Goal: Task Accomplishment & Management: Manage account settings

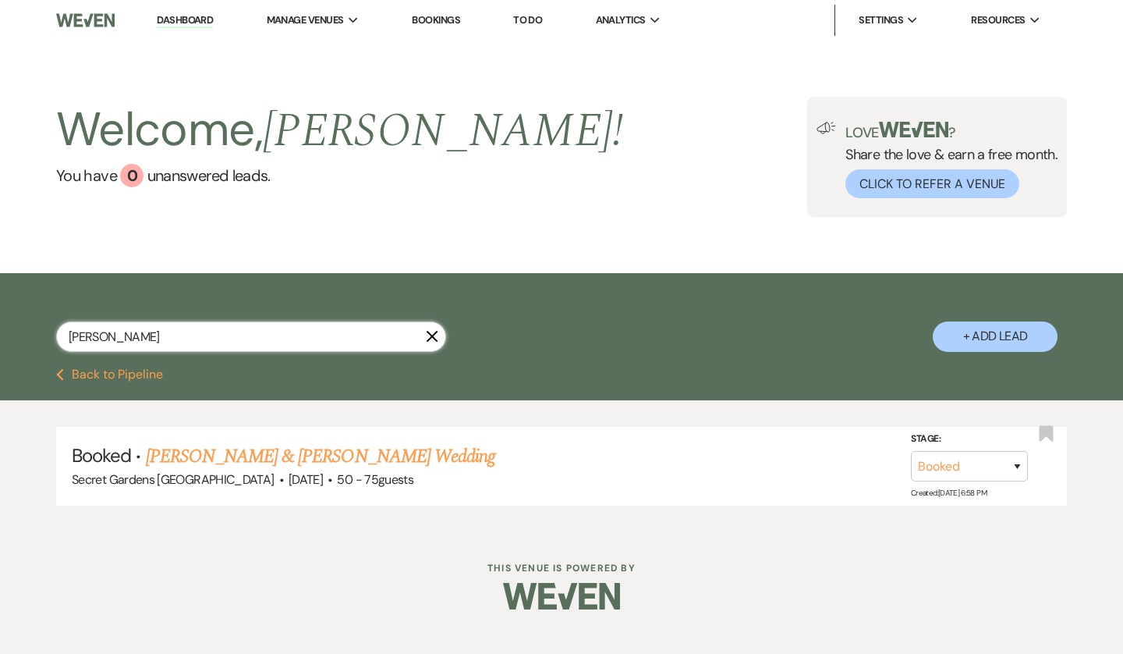
drag, startPoint x: 185, startPoint y: 337, endPoint x: 24, endPoint y: 339, distance: 160.7
click at [24, 339] on div "[PERSON_NAME] X + Add Lead" at bounding box center [561, 322] width 1123 height 83
click at [123, 328] on input "gray" at bounding box center [251, 336] width 390 height 30
click at [75, 336] on input "gray" at bounding box center [251, 336] width 390 height 30
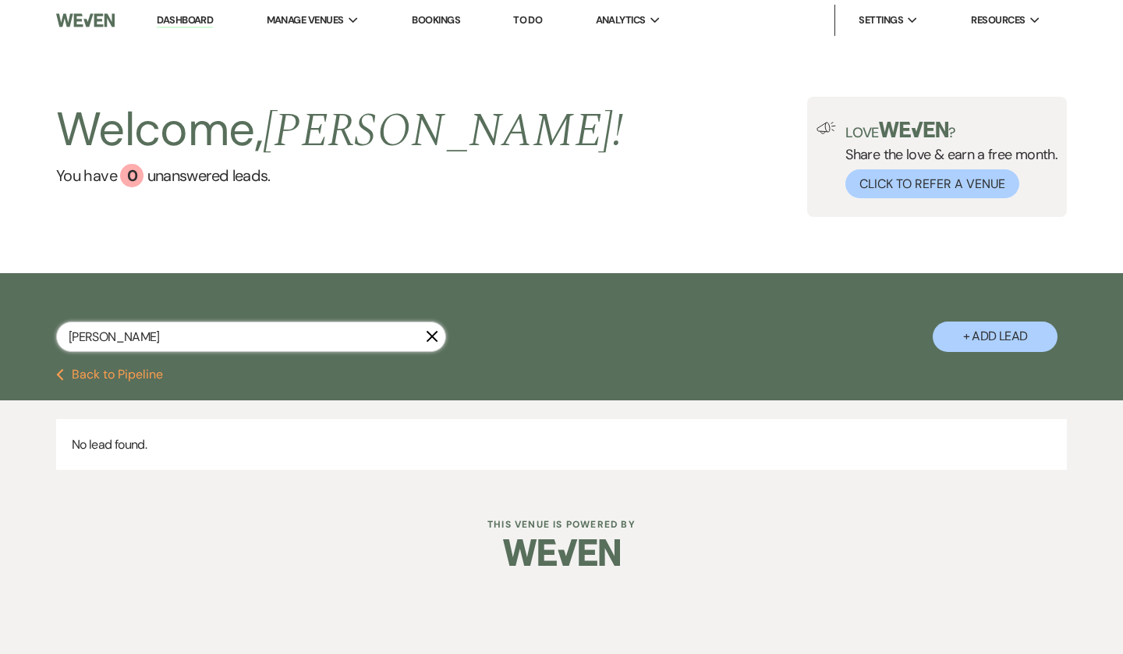
drag, startPoint x: 117, startPoint y: 345, endPoint x: 0, endPoint y: 307, distance: 123.1
click at [0, 319] on div "[PERSON_NAME] X + Add Lead" at bounding box center [561, 322] width 1123 height 83
type input "ever"
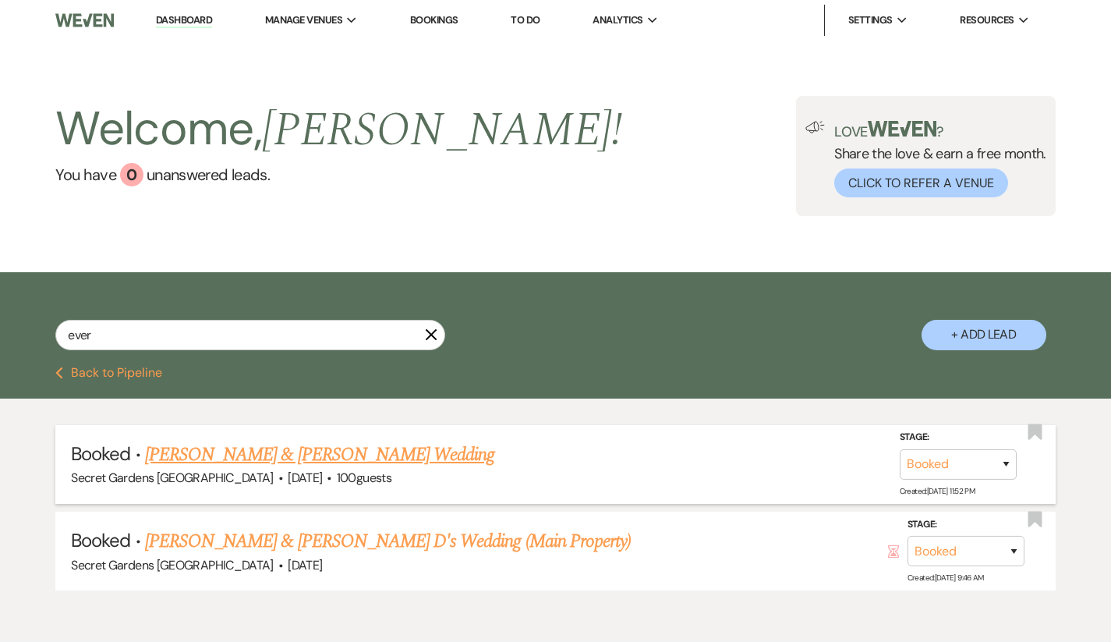
click at [266, 446] on link "[PERSON_NAME] & [PERSON_NAME] Wedding" at bounding box center [319, 455] width 349 height 28
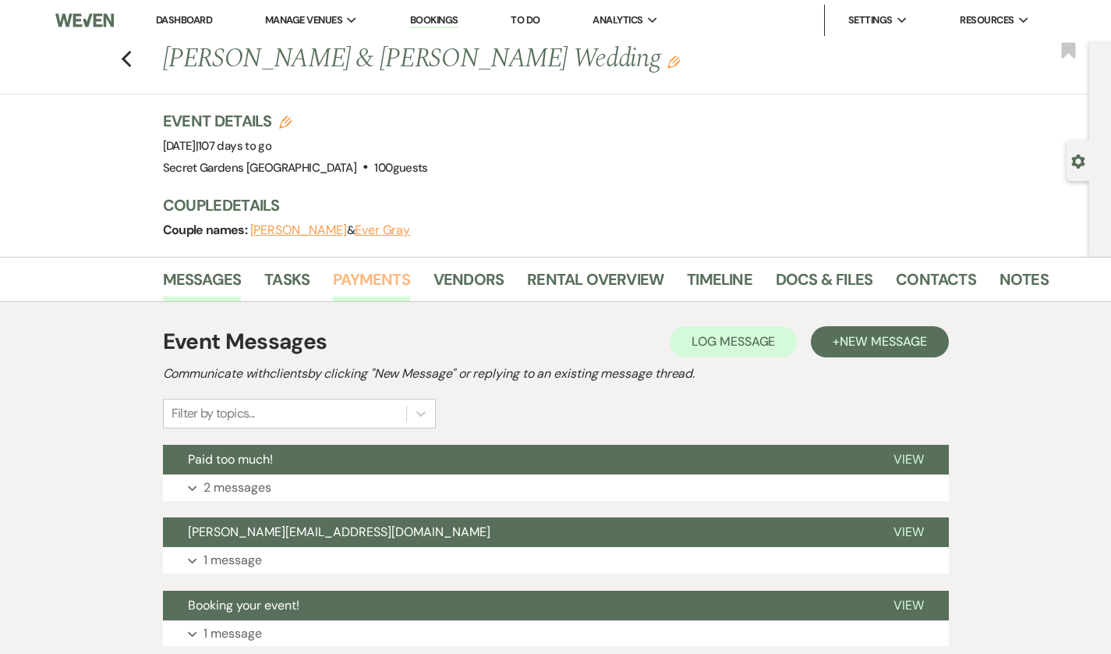
click at [333, 271] on link "Payments" at bounding box center [371, 284] width 77 height 34
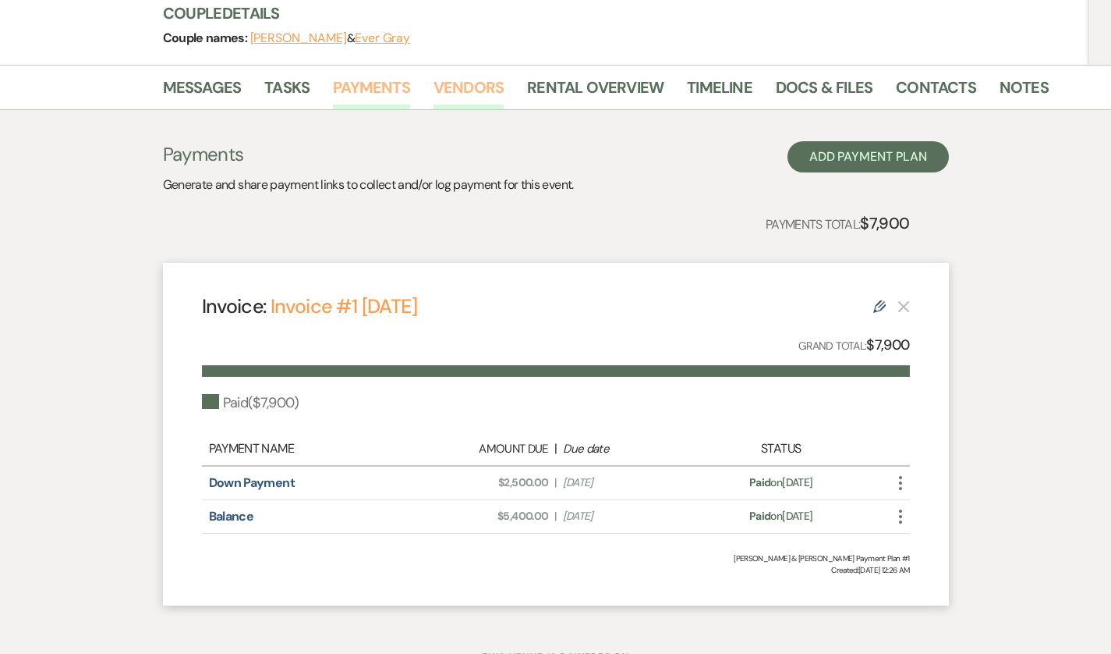
scroll to position [191, 0]
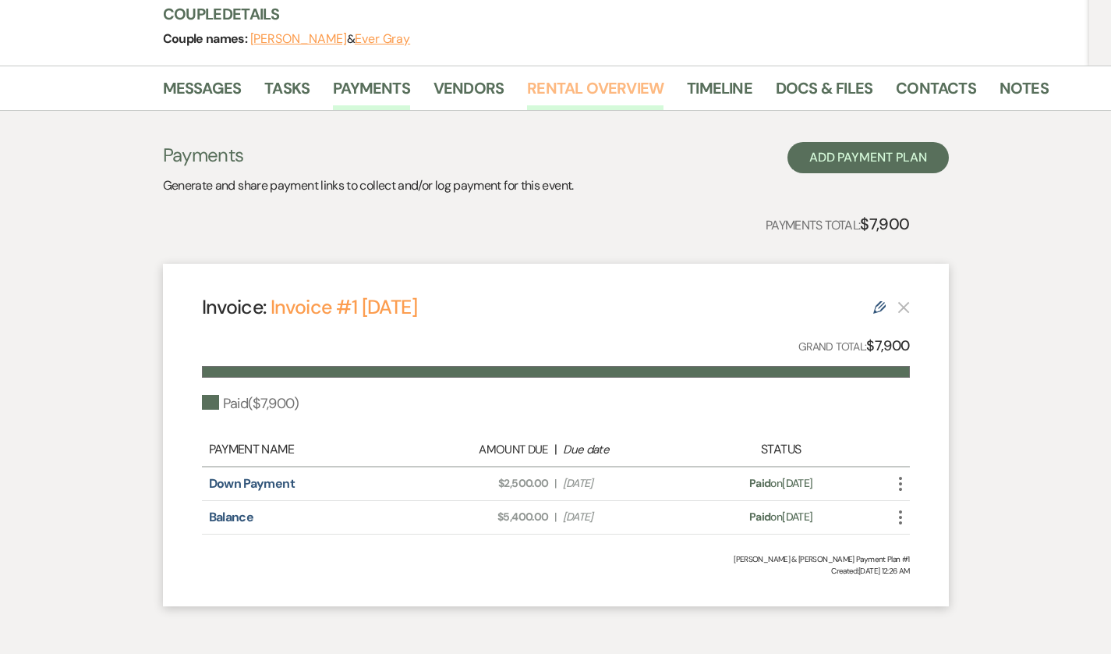
click at [586, 87] on link "Rental Overview" at bounding box center [595, 93] width 136 height 34
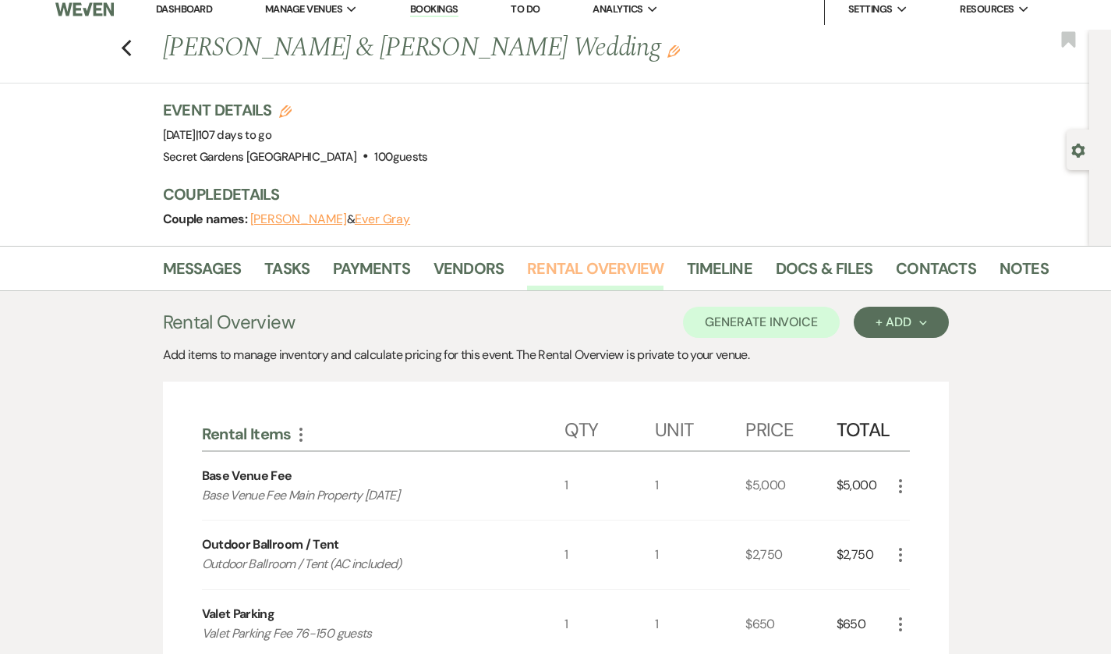
scroll to position [6, 0]
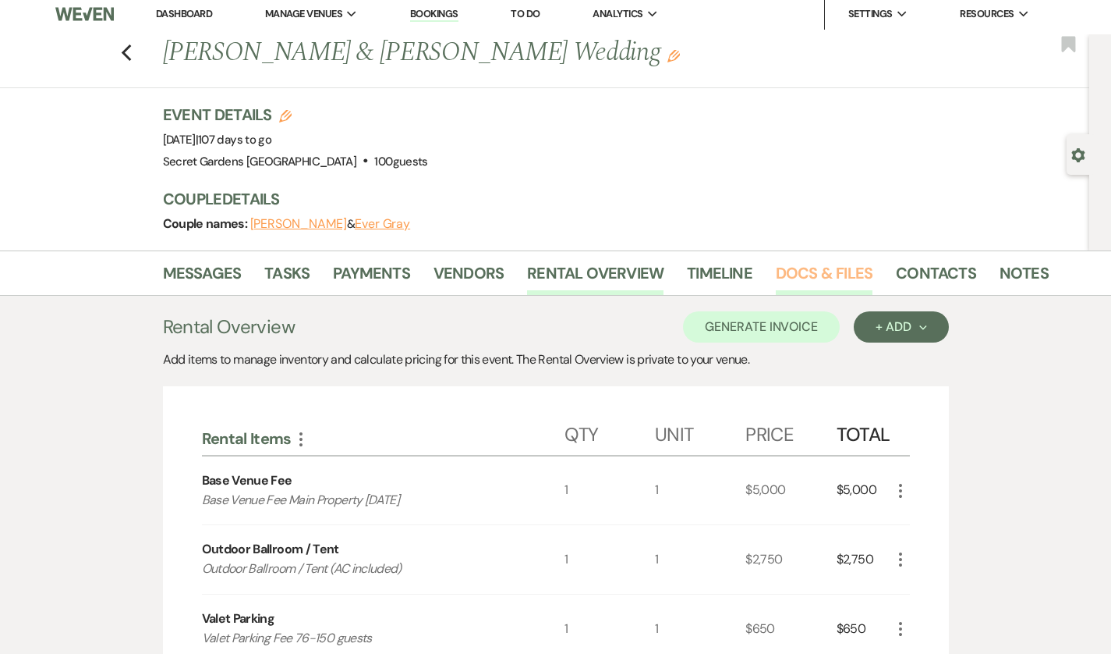
click at [776, 275] on link "Docs & Files" at bounding box center [824, 277] width 97 height 34
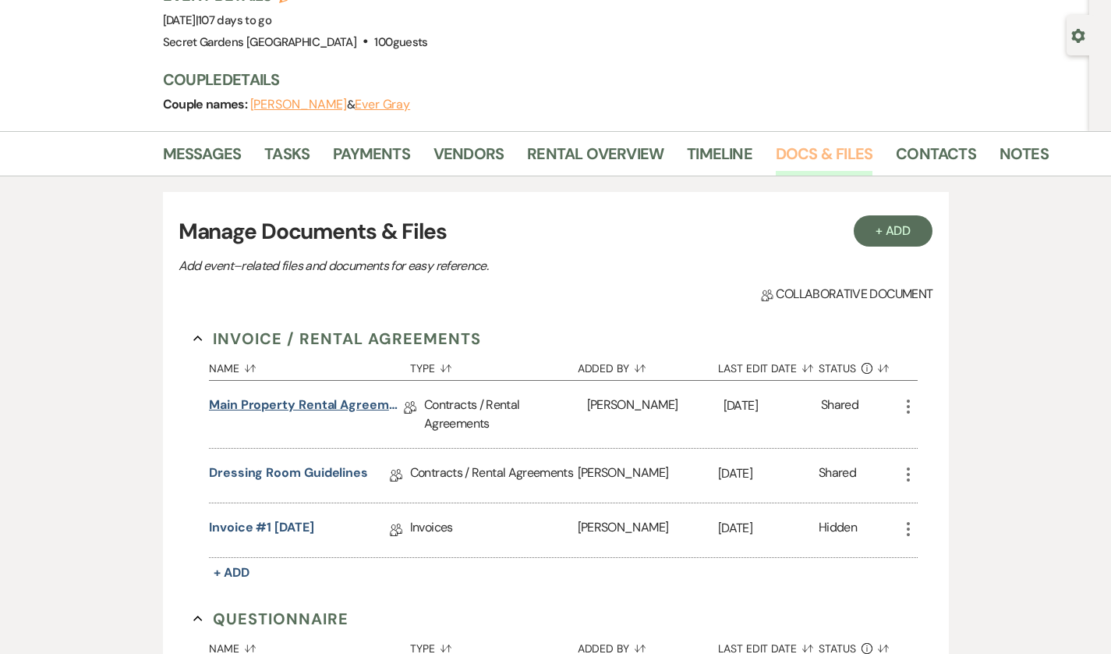
scroll to position [126, 0]
click at [288, 416] on link "Main Property Rental Agreement" at bounding box center [306, 407] width 195 height 24
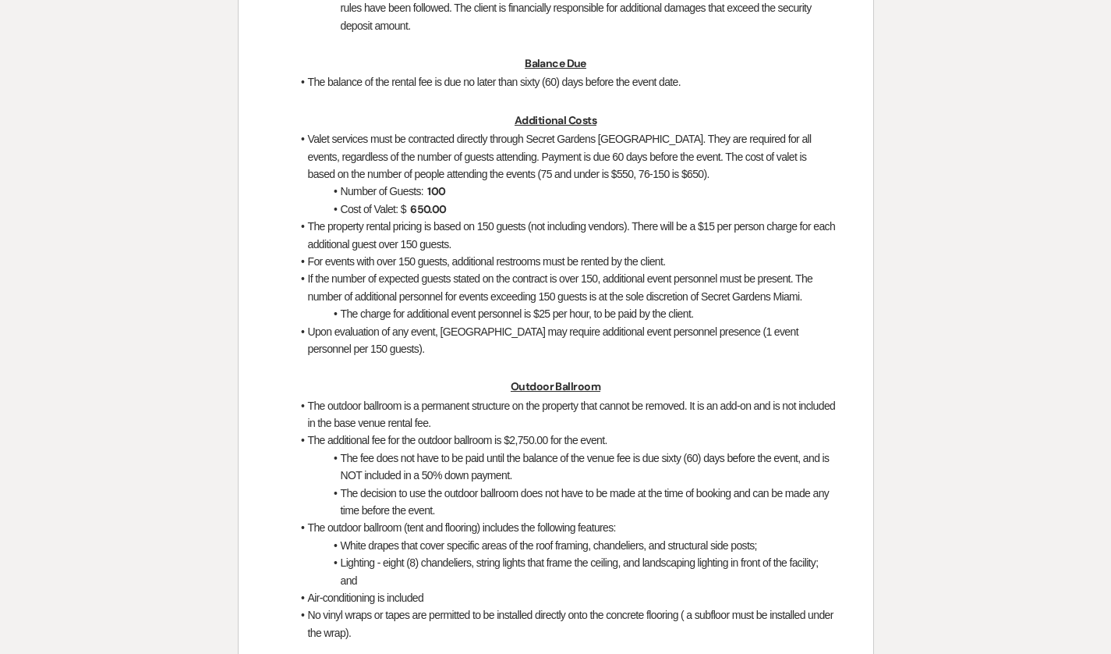
scroll to position [1374, 0]
